Goal: Navigation & Orientation: Find specific page/section

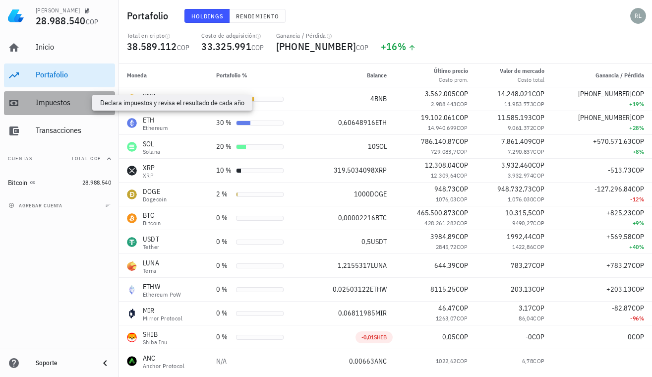
click at [52, 103] on div "Impuestos" at bounding box center [73, 102] width 75 height 9
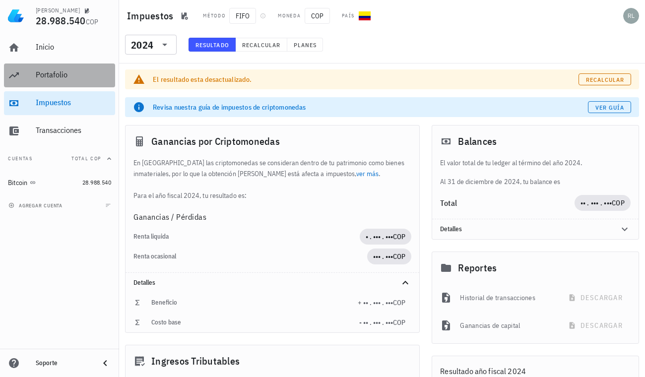
click at [58, 72] on div "Portafolio" at bounding box center [73, 74] width 75 height 9
